Goal: Task Accomplishment & Management: Manage account settings

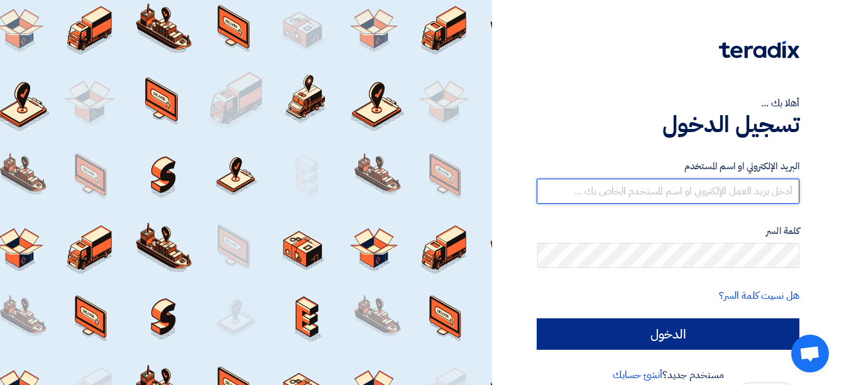
type input "[EMAIL_ADDRESS][DOMAIN_NAME]"
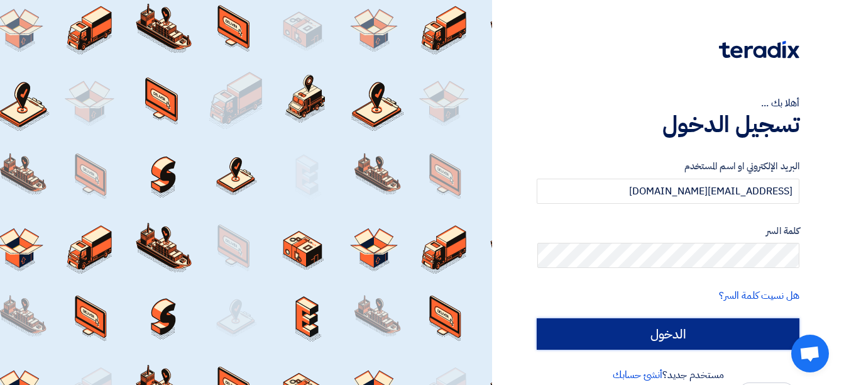
click at [709, 332] on input "الدخول" at bounding box center [668, 333] width 263 height 31
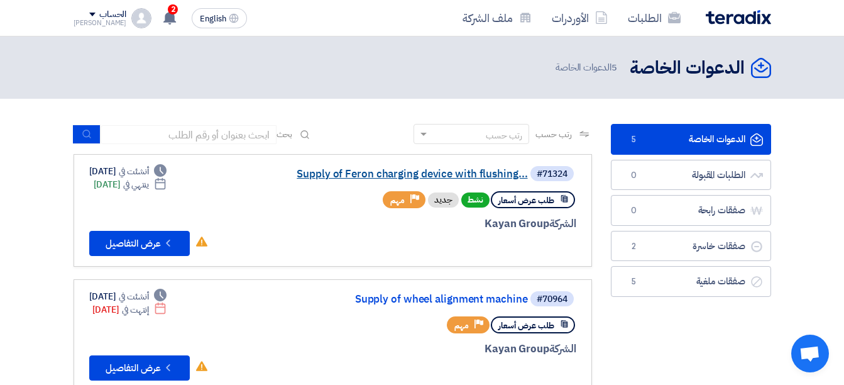
click at [487, 172] on link "Supply of Feron charging device with flushing..." at bounding box center [402, 173] width 251 height 11
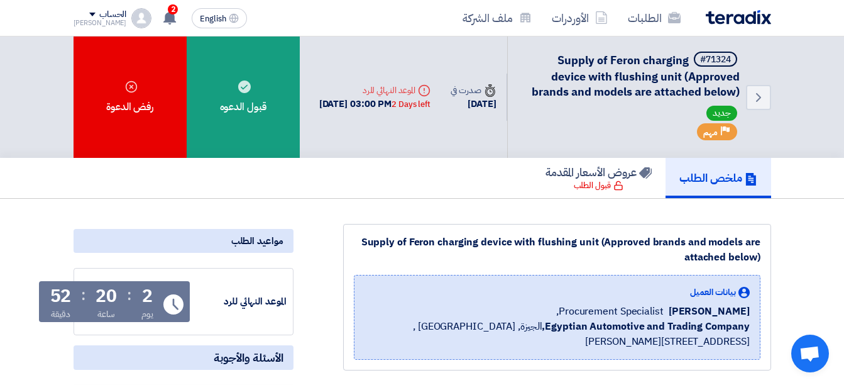
scroll to position [336, 0]
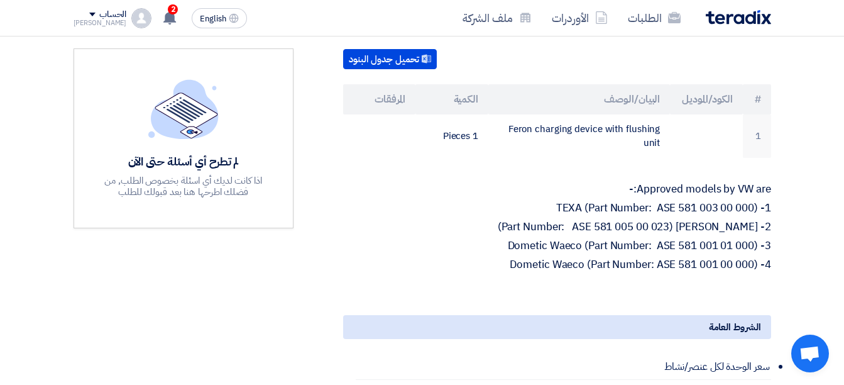
click at [689, 214] on p "1- TEXA (Part Number: ASE 581 003 00 000)" at bounding box center [557, 208] width 428 height 13
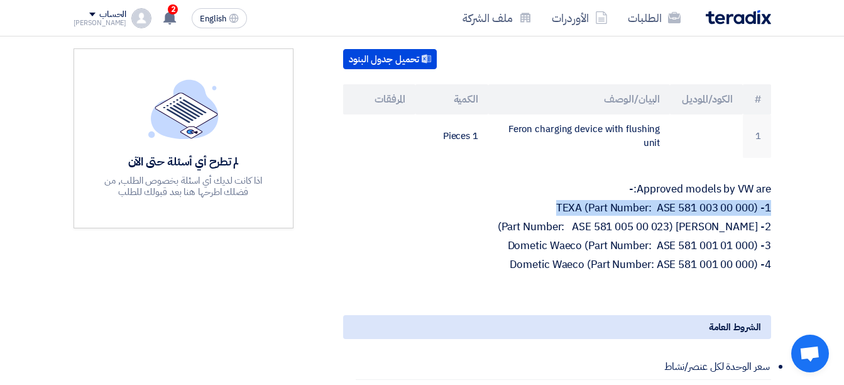
click at [689, 214] on p "1- TEXA (Part Number: ASE 581 003 00 000)" at bounding box center [557, 208] width 428 height 13
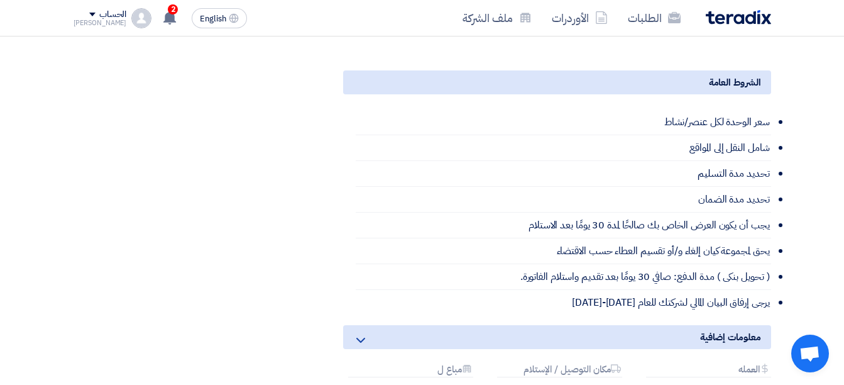
scroll to position [0, 0]
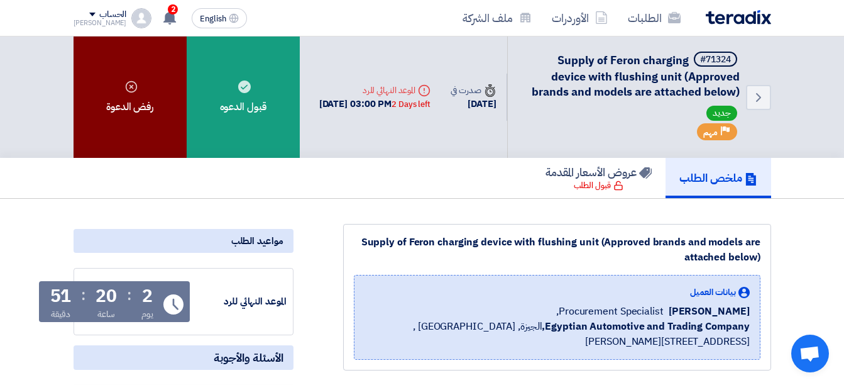
click at [100, 106] on div "رفض الدعوة" at bounding box center [130, 96] width 113 height 121
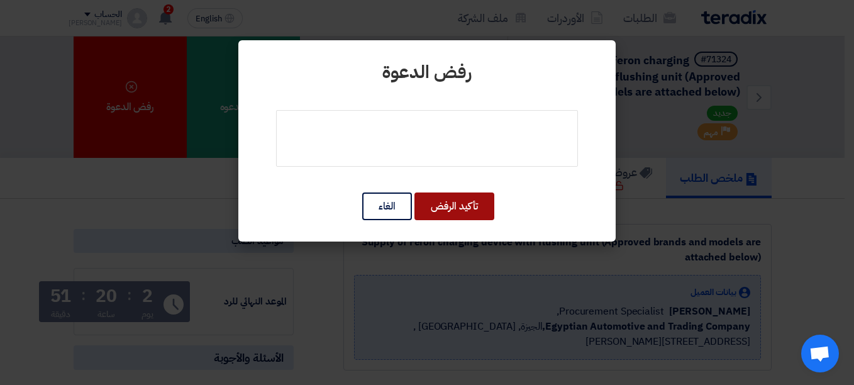
click at [449, 212] on button "تأكيد الرفض" at bounding box center [454, 206] width 80 height 28
